Goal: Task Accomplishment & Management: Manage account settings

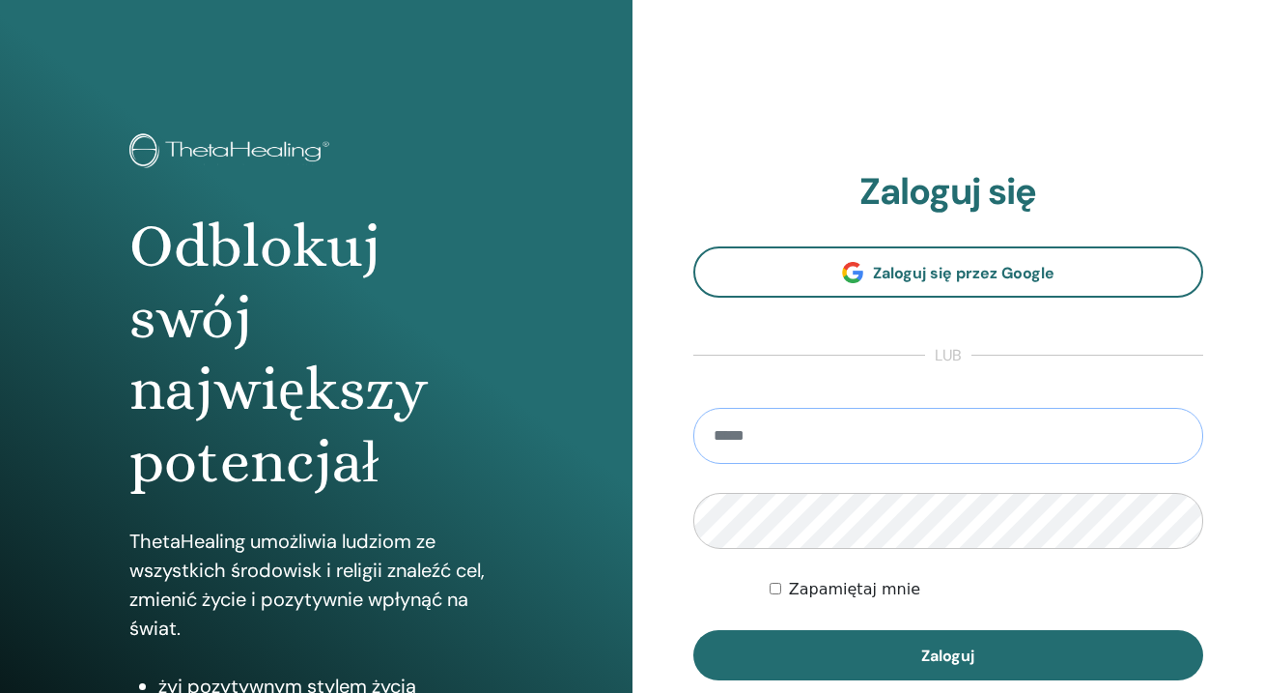
type input "**********"
click at [948, 655] on button "Zaloguj" at bounding box center [949, 655] width 511 height 50
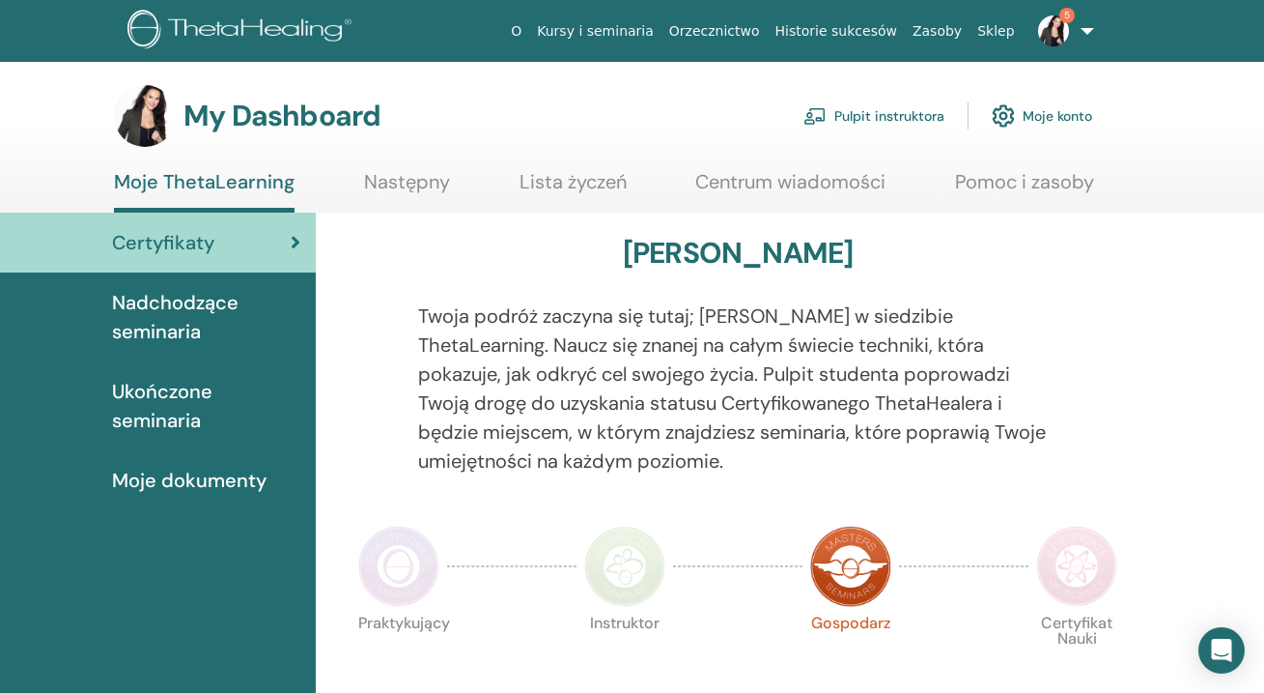
click at [873, 117] on link "Pulpit instruktora" at bounding box center [874, 116] width 141 height 43
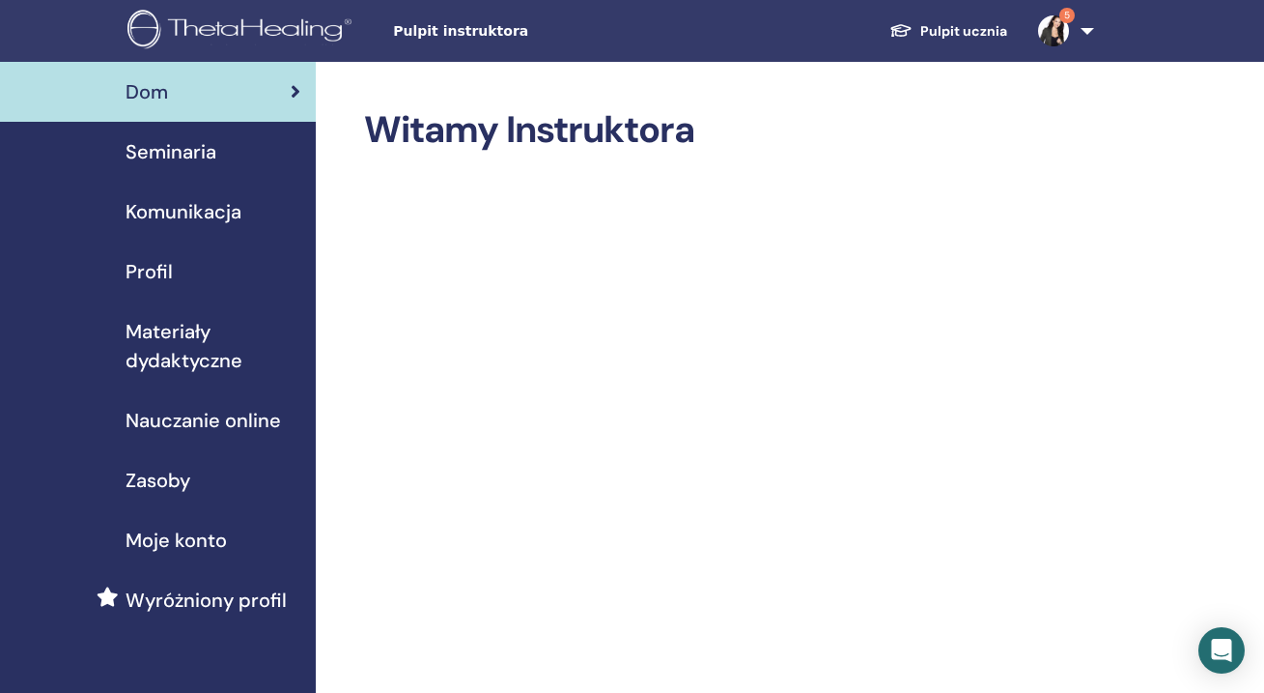
click at [199, 148] on span "Seminaria" at bounding box center [171, 151] width 91 height 29
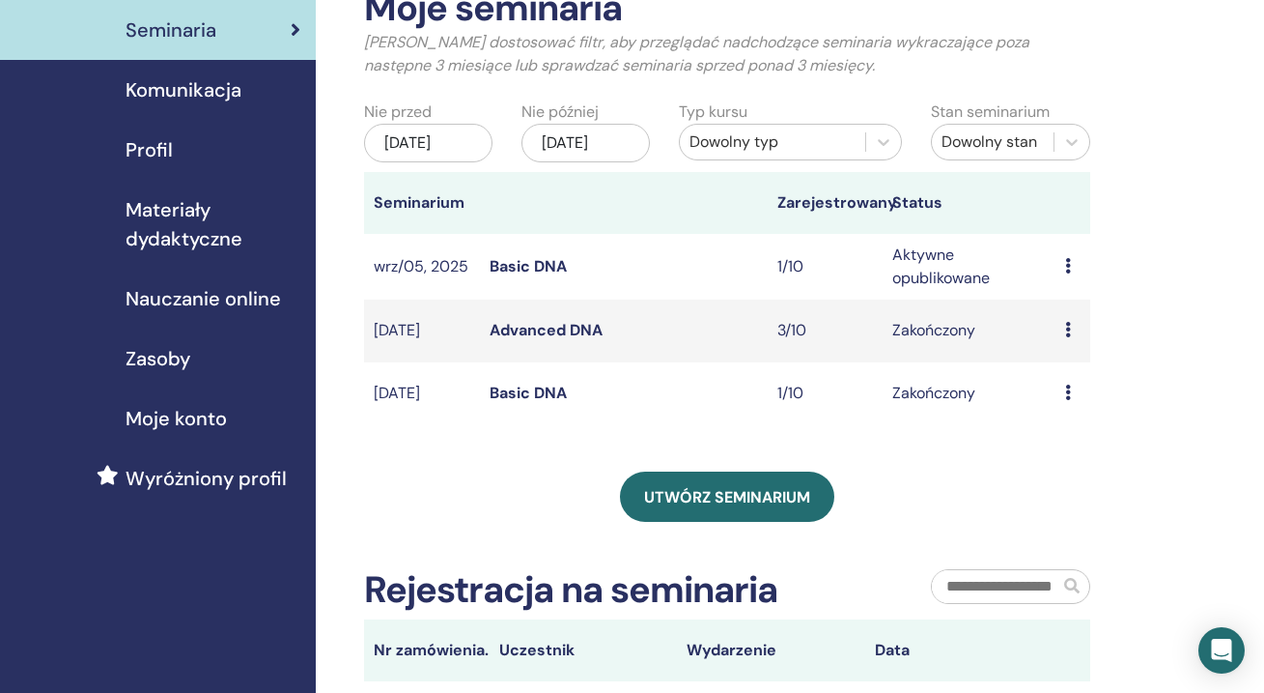
scroll to position [99, 0]
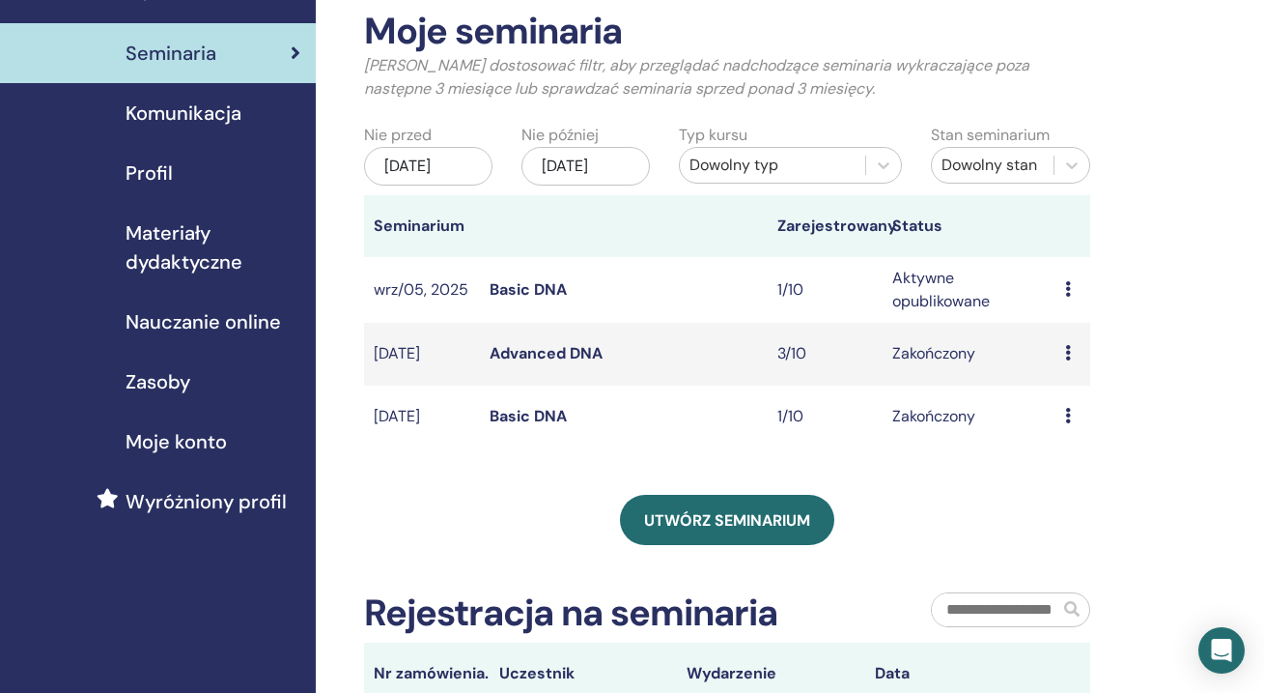
click at [530, 299] on link "Basic DNA" at bounding box center [528, 289] width 77 height 20
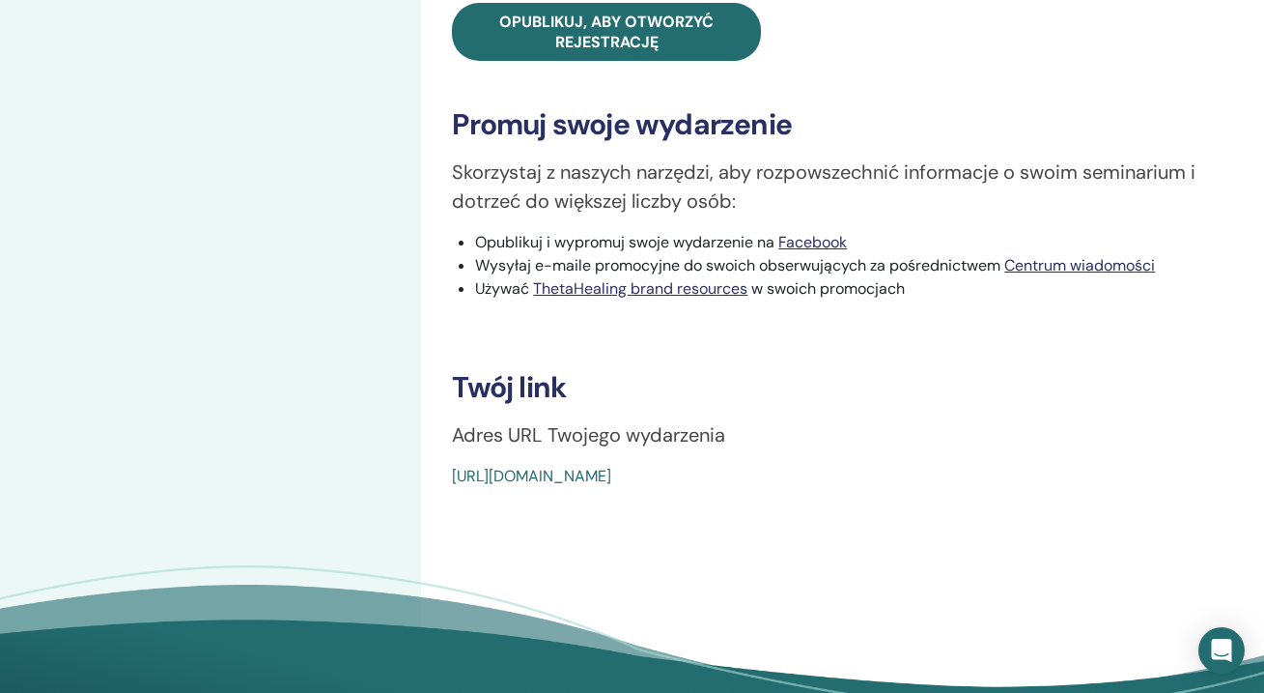
scroll to position [820, 0]
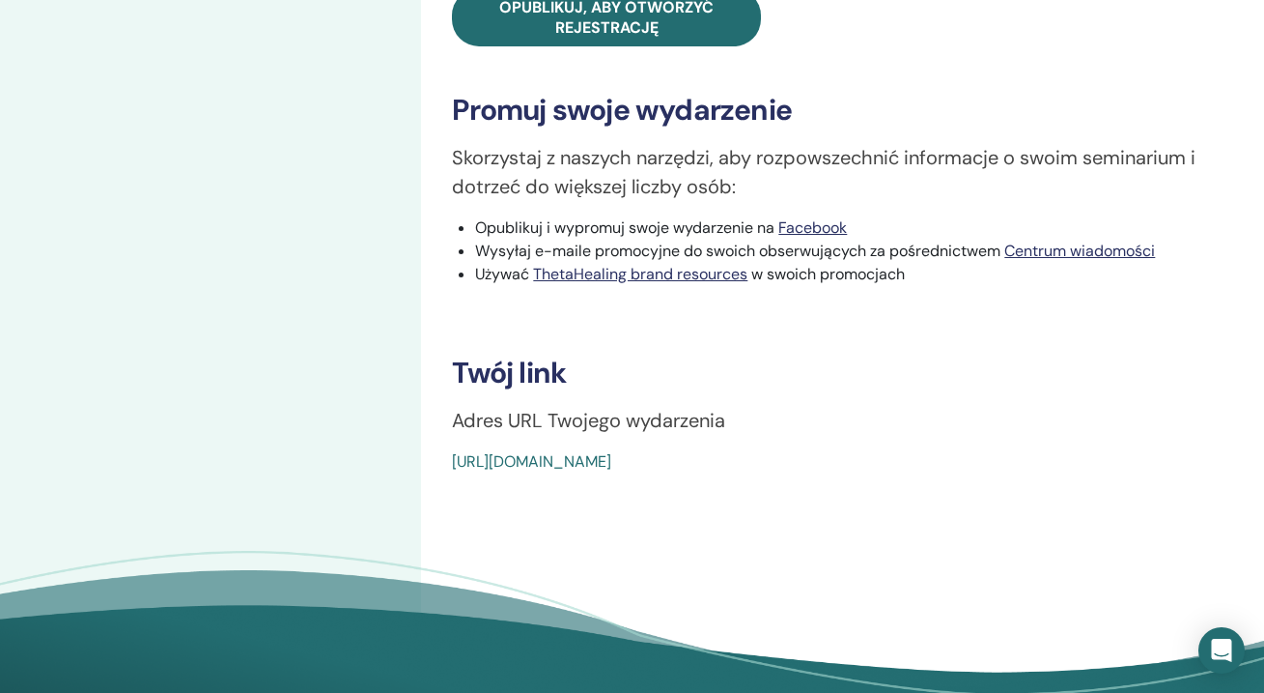
drag, startPoint x: 445, startPoint y: 461, endPoint x: 906, endPoint y: 477, distance: 461.1
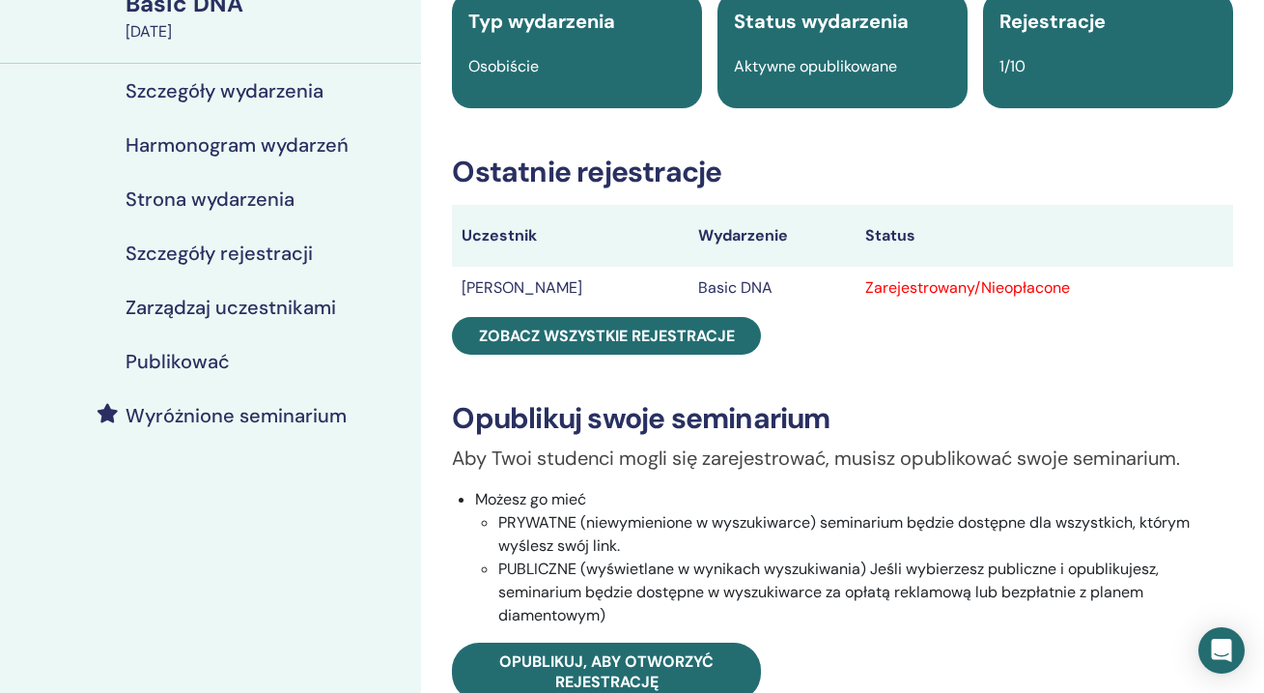
scroll to position [162, 0]
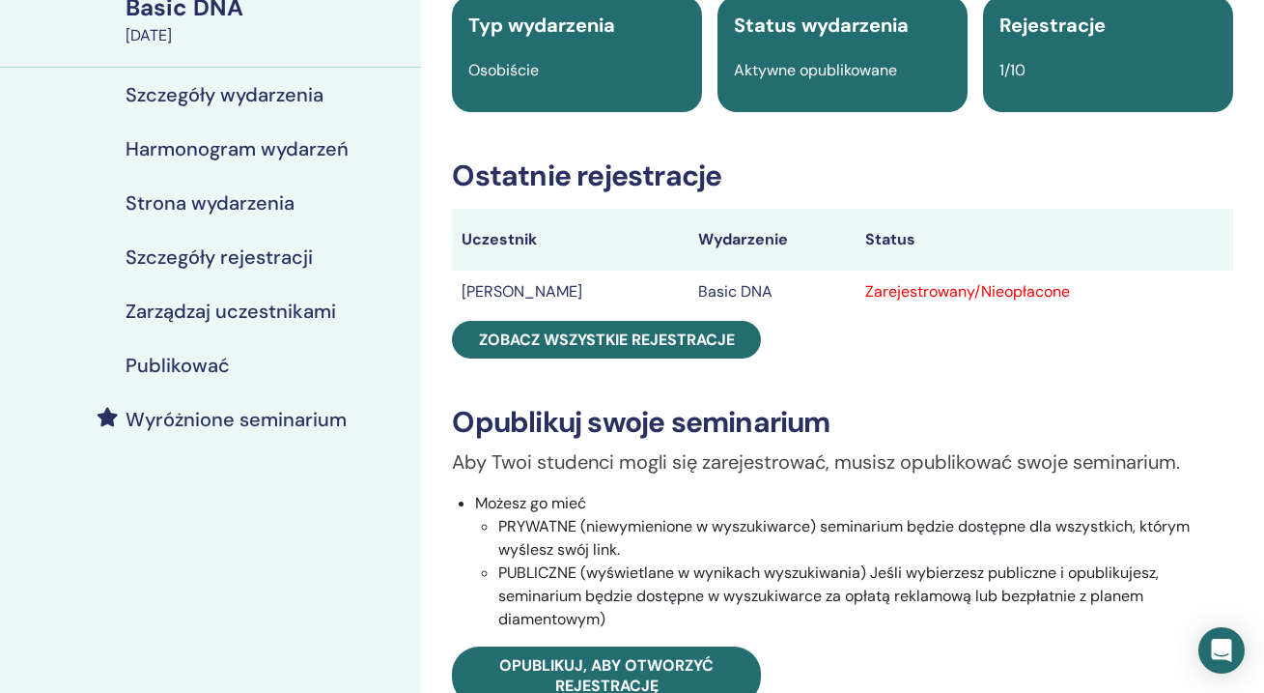
click at [555, 293] on td "[PERSON_NAME]" at bounding box center [570, 291] width 236 height 43
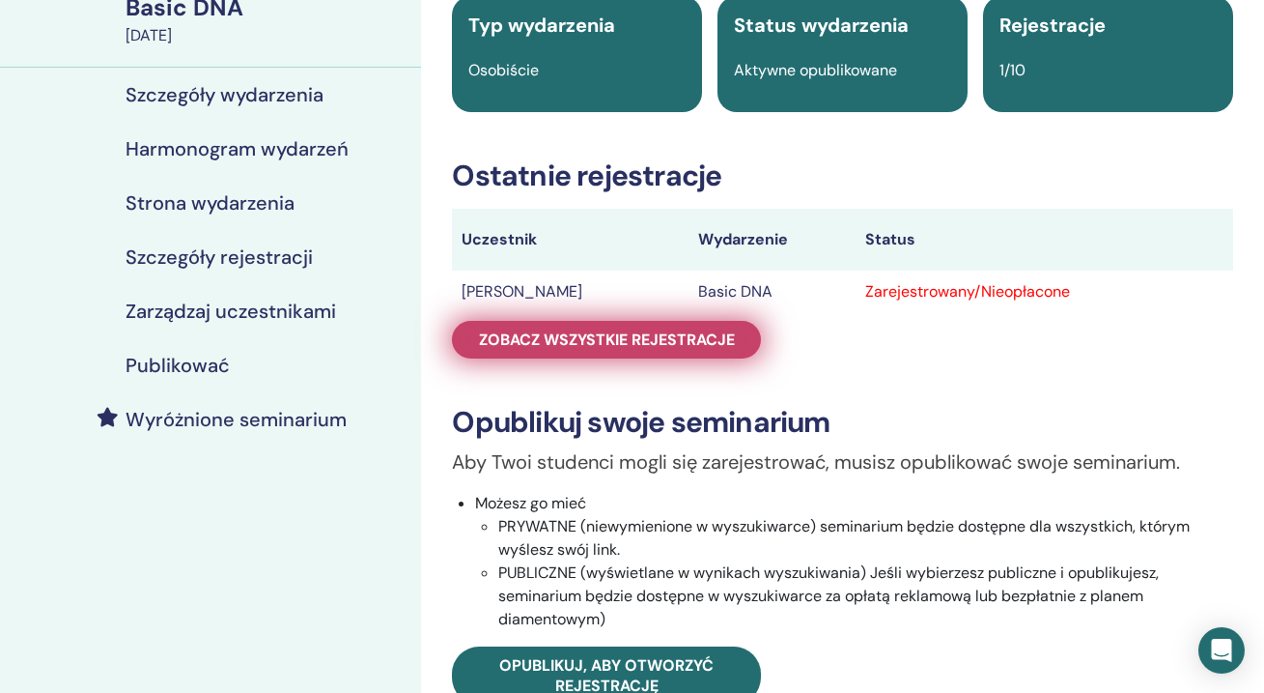
click at [558, 340] on span "Zobacz wszystkie rejestracje" at bounding box center [607, 339] width 256 height 20
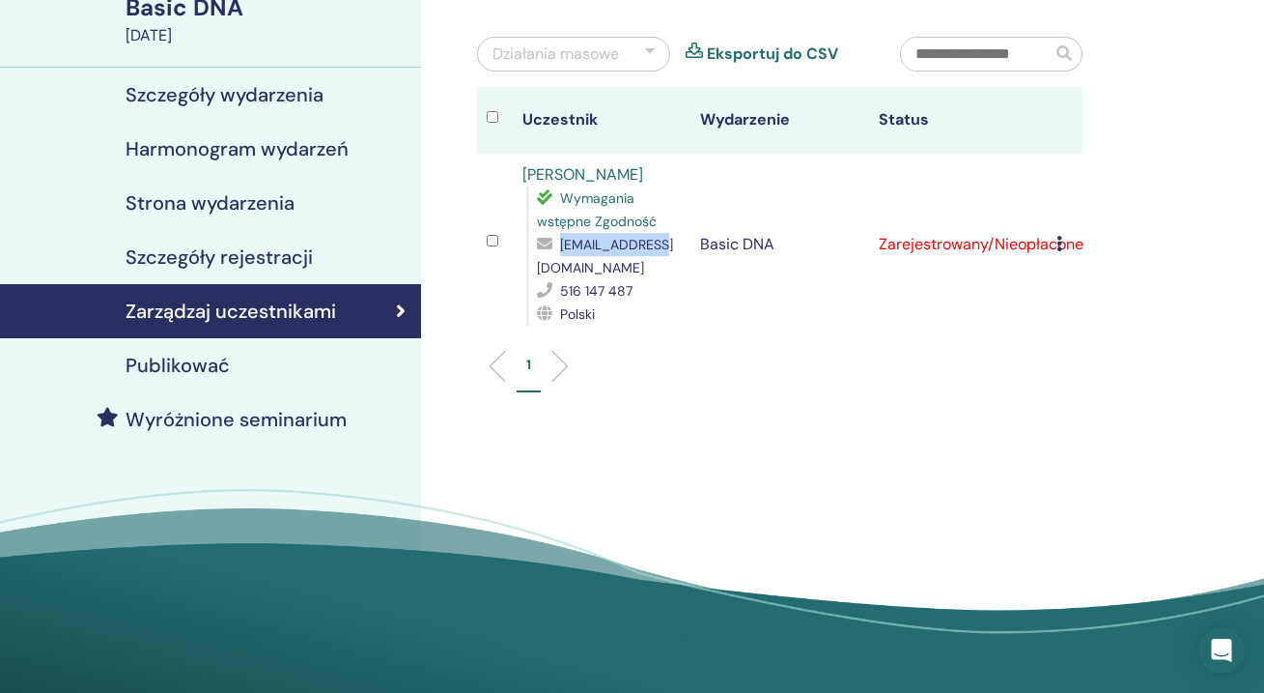
drag, startPoint x: 560, startPoint y: 244, endPoint x: 663, endPoint y: 248, distance: 102.5
click at [663, 248] on div "[EMAIL_ADDRESS][DOMAIN_NAME]" at bounding box center [609, 256] width 144 height 46
copy span "[EMAIL_ADDRESS][DOMAIN_NAME]"
